Goal: Book appointment/travel/reservation

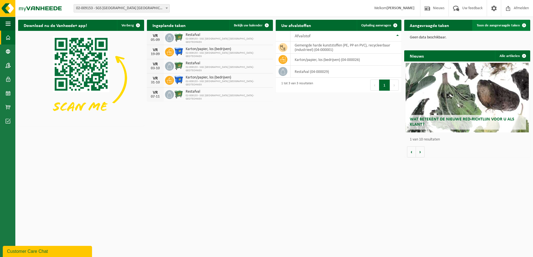
click at [525, 25] on span at bounding box center [523, 25] width 11 height 11
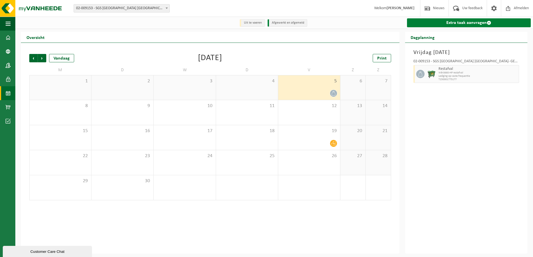
click at [437, 25] on link "Extra taak aanvragen" at bounding box center [469, 22] width 124 height 9
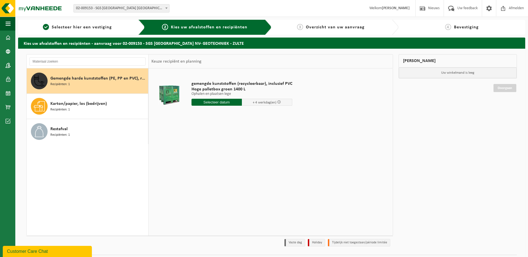
click at [55, 85] on span "Recipiënten: 1" at bounding box center [59, 84] width 19 height 5
click at [221, 105] on input "text" at bounding box center [217, 102] width 50 height 7
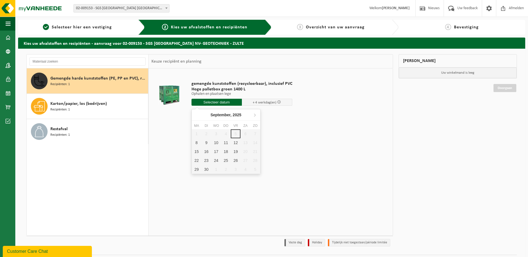
click at [219, 103] on input "text" at bounding box center [217, 102] width 50 height 7
click at [277, 103] on span at bounding box center [279, 102] width 4 height 4
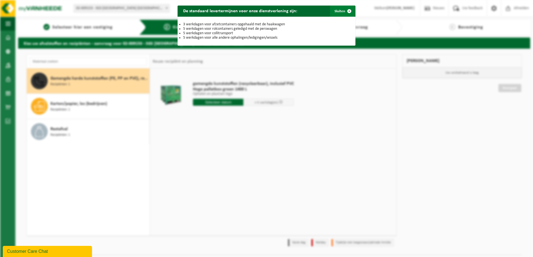
click at [345, 11] on span "button" at bounding box center [348, 11] width 11 height 11
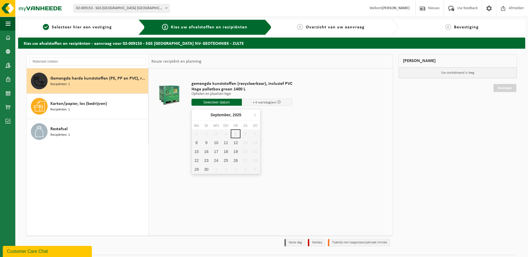
click at [229, 103] on input "text" at bounding box center [217, 102] width 50 height 7
click at [237, 142] on div "12" at bounding box center [236, 142] width 10 height 9
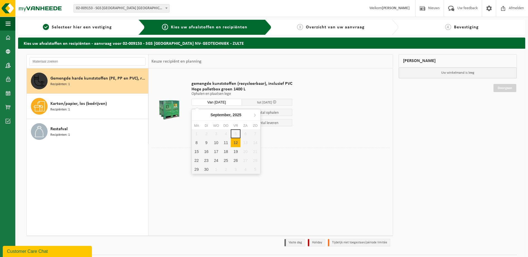
click at [218, 104] on input "Van 2025-09-12" at bounding box center [217, 102] width 50 height 7
click at [196, 144] on div "8" at bounding box center [197, 142] width 10 height 9
type input "Van 2025-09-08"
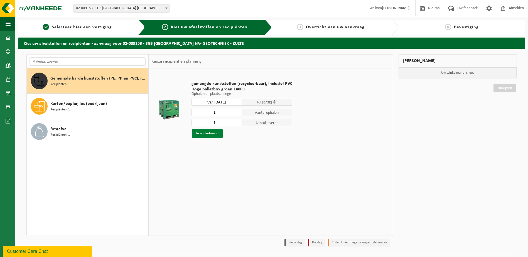
click at [211, 135] on button "In winkelmand" at bounding box center [207, 133] width 31 height 9
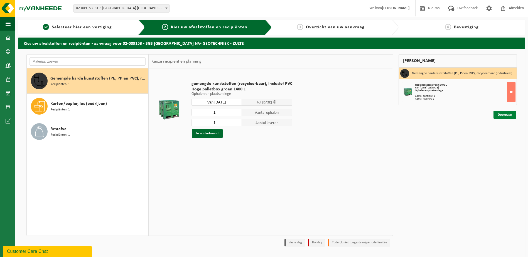
click at [509, 115] on link "Doorgaan" at bounding box center [505, 115] width 23 height 8
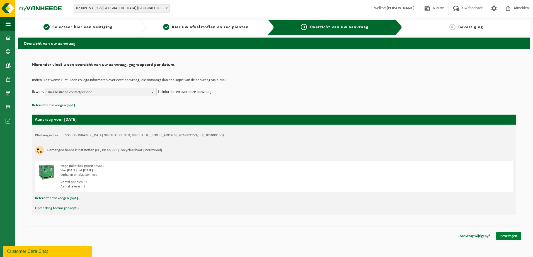
click at [504, 237] on link "Bevestigen" at bounding box center [508, 236] width 25 height 8
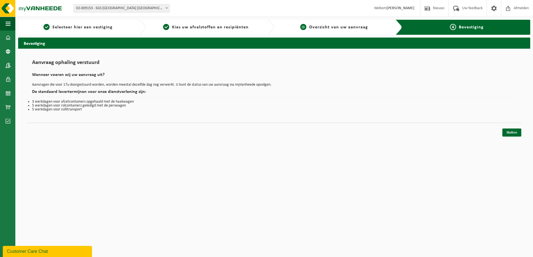
click at [315, 26] on span "Overzicht van uw aanvraag" at bounding box center [338, 27] width 59 height 4
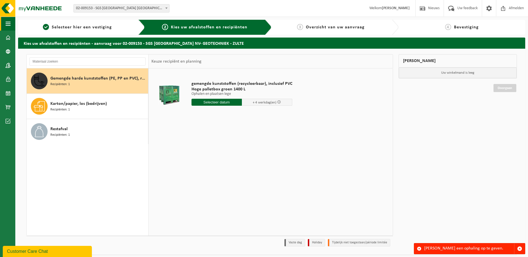
click at [10, 25] on span "button" at bounding box center [8, 24] width 5 height 14
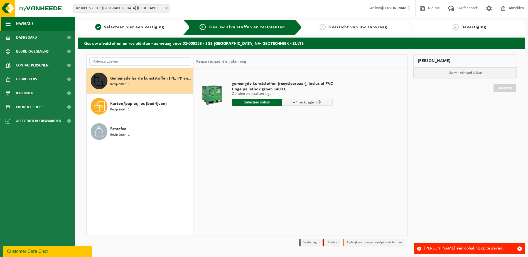
click at [21, 25] on span "Navigatie" at bounding box center [24, 24] width 17 height 14
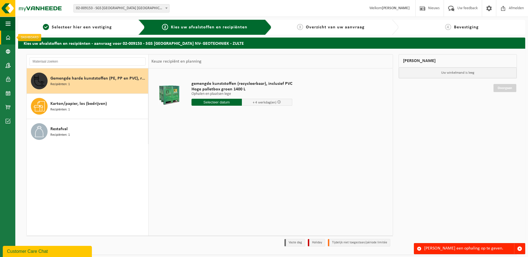
click at [9, 36] on span at bounding box center [8, 38] width 5 height 14
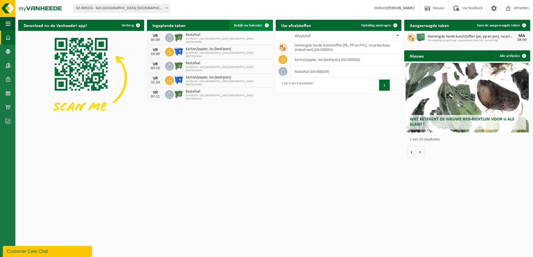
click at [266, 26] on span at bounding box center [266, 25] width 11 height 11
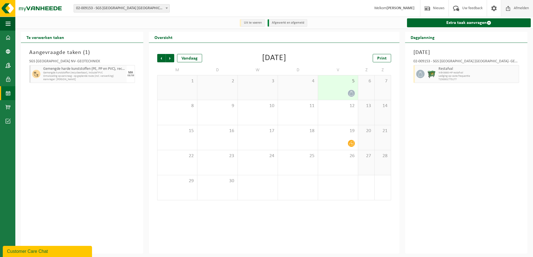
click at [517, 6] on span "Afmelden" at bounding box center [521, 8] width 18 height 16
